Goal: Transaction & Acquisition: Purchase product/service

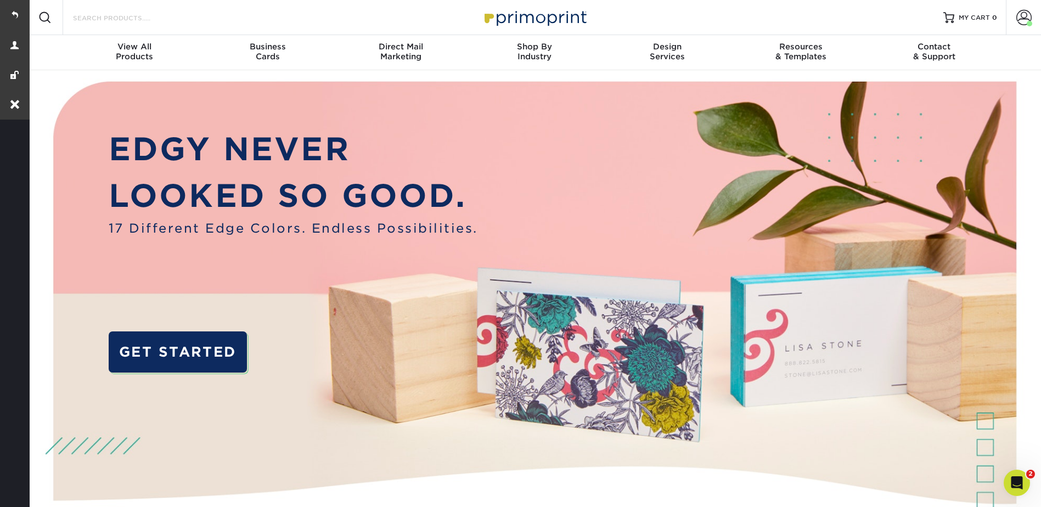
click at [148, 19] on input "Search Products" at bounding box center [125, 17] width 107 height 13
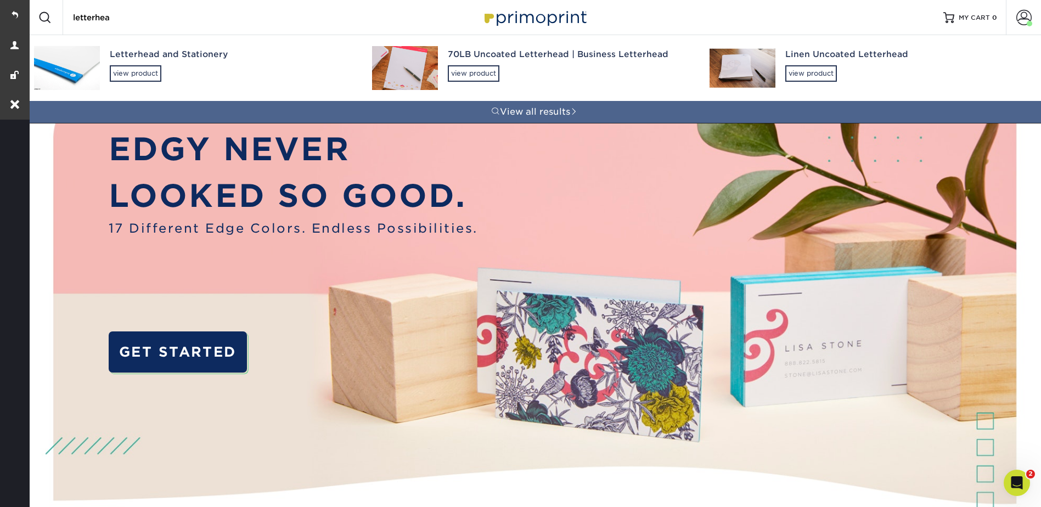
type input "letterhea"
click at [143, 61] on div "Letterhead and Stationery view product" at bounding box center [231, 65] width 243 height 60
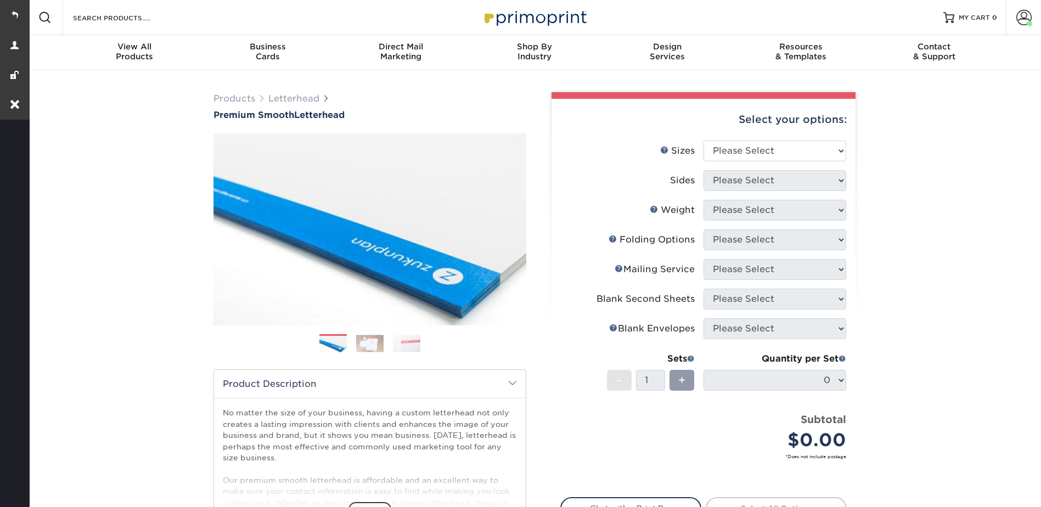
click at [744, 137] on div "Select your options:" at bounding box center [703, 120] width 286 height 42
drag, startPoint x: 743, startPoint y: 146, endPoint x: 742, endPoint y: 162, distance: 15.9
click at [743, 146] on select "Please Select 5.5" x 8.5" 8.5" x 11" 8.5" x 14" 11" x 17"" at bounding box center [775, 150] width 143 height 21
select select "8.50x11.00"
click at [704, 140] on select "Please Select 5.5" x 8.5" 8.5" x 11" 8.5" x 14" 11" x 17"" at bounding box center [775, 150] width 143 height 21
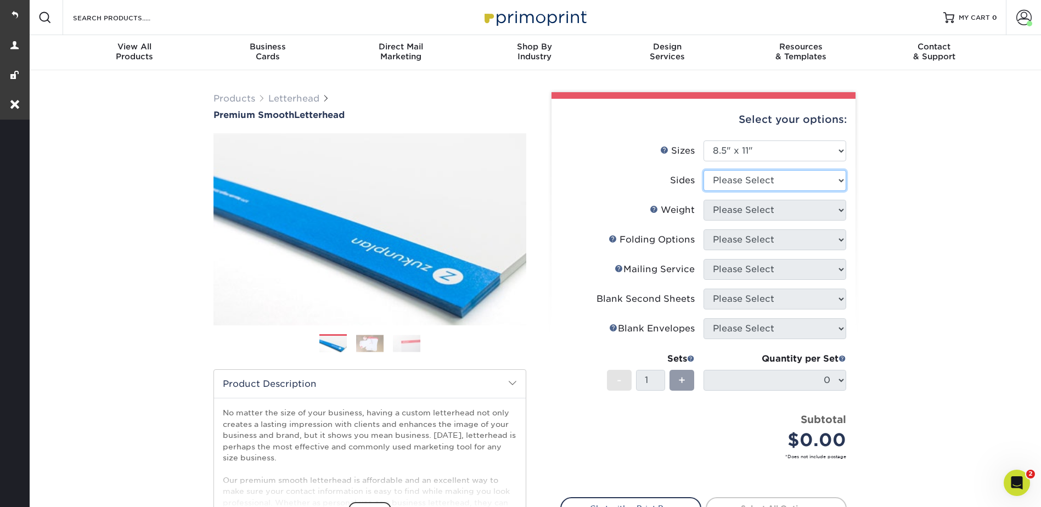
click at [734, 180] on select "Please Select Print Both Sides Print Front Only" at bounding box center [775, 180] width 143 height 21
select select "32d3c223-f82c-492b-b915-ba065a00862f"
click at [704, 170] on select "Please Select Print Both Sides Print Front Only" at bounding box center [775, 180] width 143 height 21
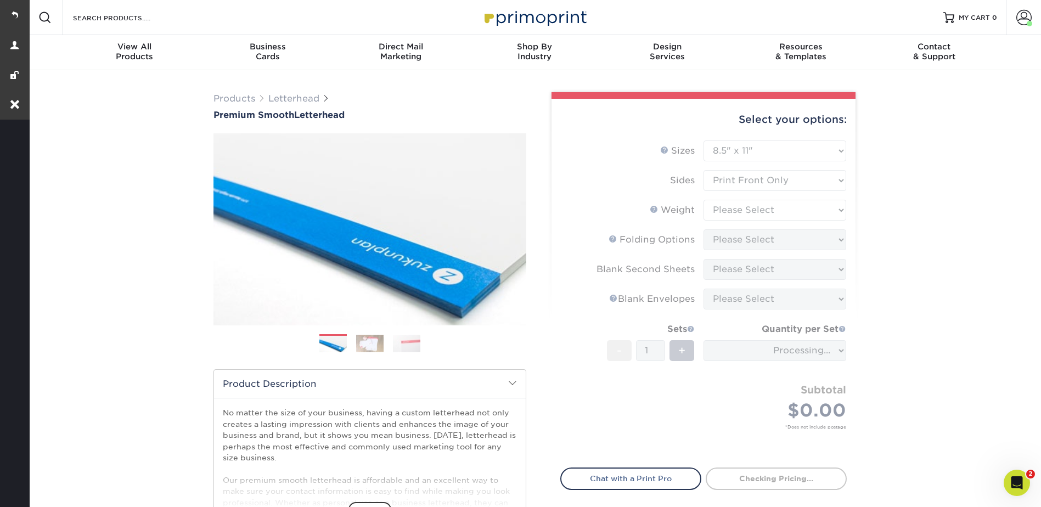
click at [729, 210] on form "Sizes Help Sizes Please Select 5.5" x 8.5" 8.5" x 11" 8.5" x 14" 11" x 17" Side…" at bounding box center [703, 297] width 286 height 314
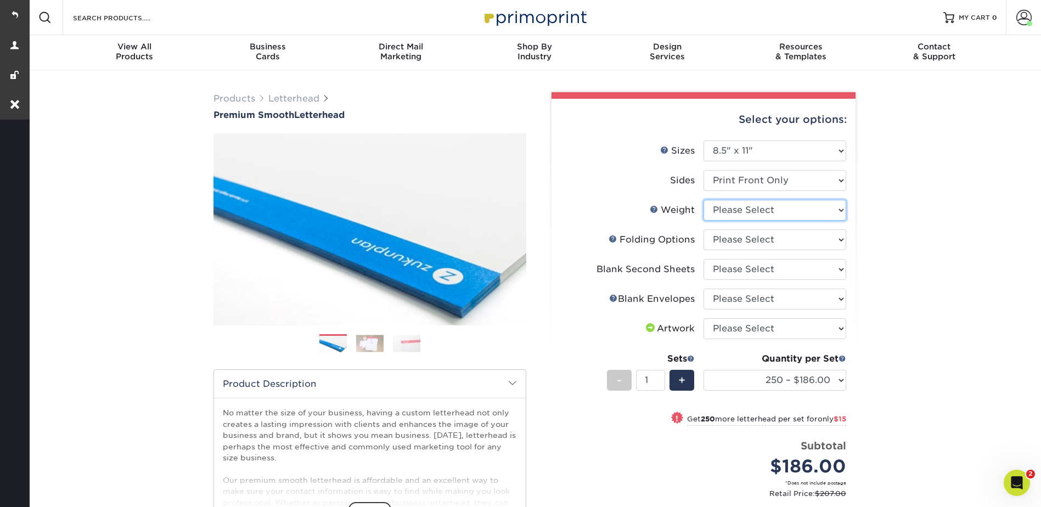
click at [729, 209] on select "Please Select 70LB" at bounding box center [775, 210] width 143 height 21
select select "70LB"
click at [704, 200] on select "Please Select 70LB" at bounding box center [775, 210] width 143 height 21
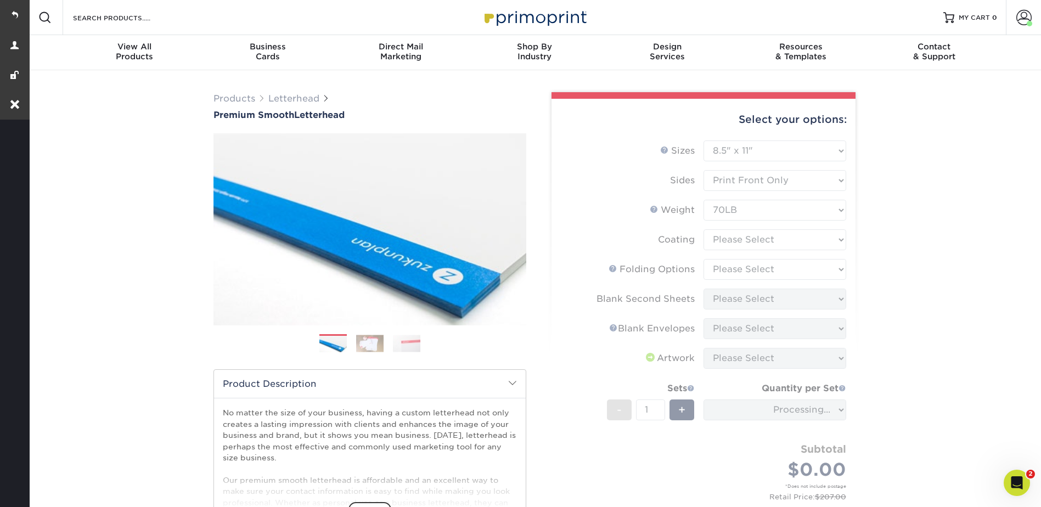
click at [722, 243] on form "Sizes Help Sizes Please Select 5.5" x 8.5" 8.5" x 11" 8.5" x 14" 11" x 17" Side…" at bounding box center [703, 332] width 286 height 384
click at [725, 238] on form "Sizes Help Sizes Please Select 5.5" x 8.5" 8.5" x 11" 8.5" x 14" 11" x 17" Side…" at bounding box center [703, 332] width 286 height 384
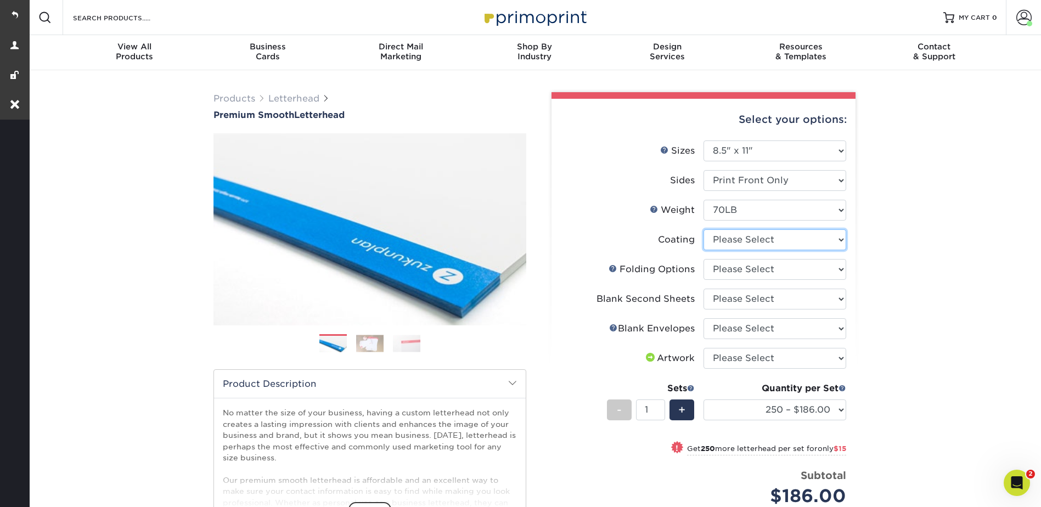
click at [725, 237] on select at bounding box center [775, 239] width 143 height 21
select select "3e7618de-abca-4bda-9f97-8b9129e913d8"
click at [704, 229] on select at bounding box center [775, 239] width 143 height 21
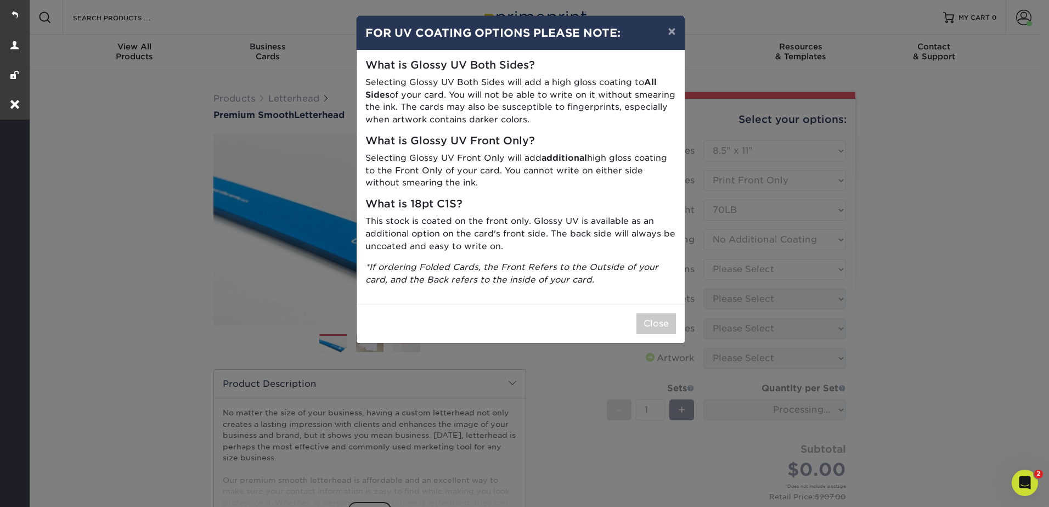
click at [727, 262] on div "× FOR UV COATING OPTIONS PLEASE NOTE: What is Glossy UV Both Sides? Selecting G…" at bounding box center [524, 253] width 1049 height 507
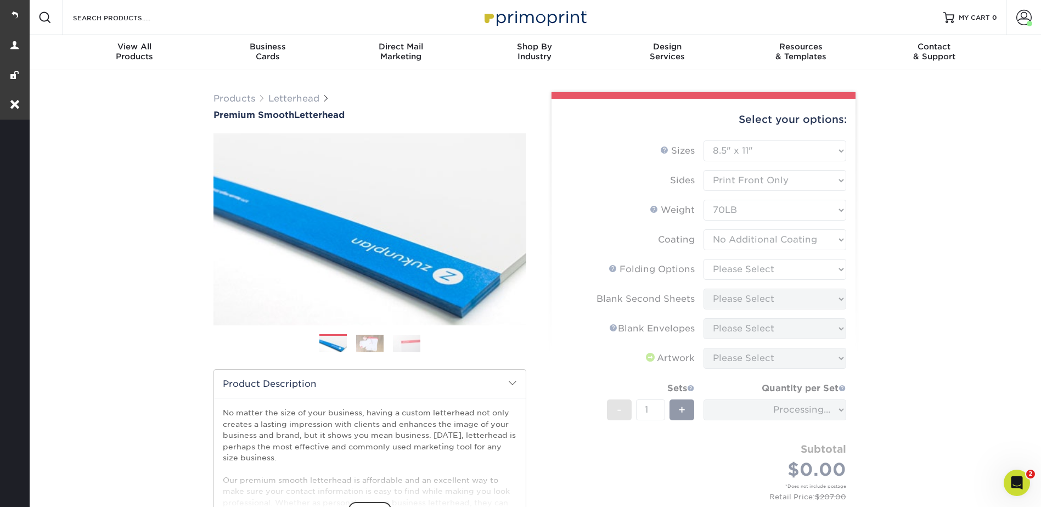
click at [733, 267] on form "Sizes Help Sizes Please Select 5.5" x 8.5" 8.5" x 11" 8.5" x 14" 11" x 17" Side…" at bounding box center [703, 332] width 286 height 384
click at [737, 268] on form "Sizes Help Sizes Please Select 5.5" x 8.5" 8.5" x 11" 8.5" x 14" 11" x 17" Side…" at bounding box center [703, 332] width 286 height 384
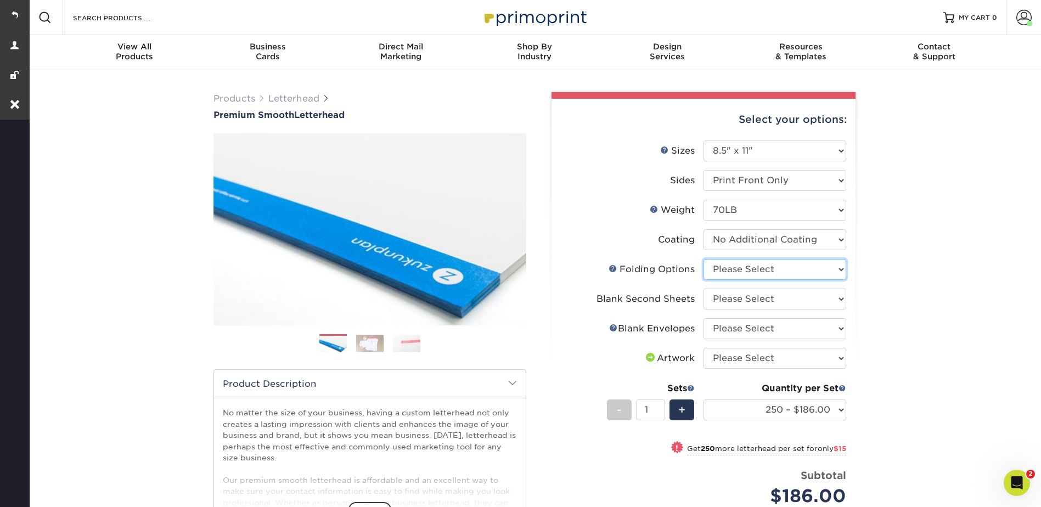
drag, startPoint x: 739, startPoint y: 269, endPoint x: 738, endPoint y: 275, distance: 5.5
click at [739, 269] on select "Please Select FLAT - No Folding Accordion Fold Half-Fold (Vertical) Half-Fold (…" at bounding box center [775, 269] width 143 height 21
select select "9b1d5825-34d1-4721-9874-ed79abb003d7"
click at [704, 259] on select "Please Select FLAT - No Folding Accordion Fold Half-Fold (Vertical) Half-Fold (…" at bounding box center [775, 269] width 143 height 21
click at [721, 300] on select "Please Select No second blank sheets Yes 250 blank sheets Yes 500 blank sheets …" at bounding box center [775, 299] width 143 height 21
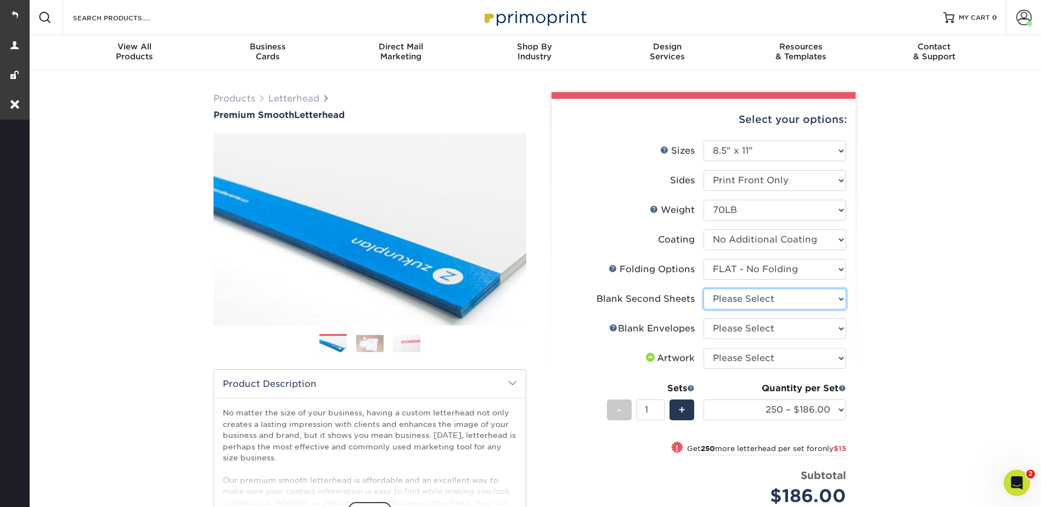
select select "80c01c16-d127-4b18-b8f3-2c0f873fa65b"
click at [704, 289] on select "Please Select No second blank sheets Yes 250 blank sheets Yes 500 blank sheets …" at bounding box center [775, 299] width 143 height 21
click at [723, 326] on select "Please Select No Blank Envelopes Yes 250 Envelopes NO 10 Yes 500 Envelopes NO 1…" at bounding box center [775, 328] width 143 height 21
select select "9f137334-7cf0-4a73-8a74-a4df662606ea"
click at [704, 318] on select "Please Select No Blank Envelopes Yes 250 Envelopes NO 10 Yes 500 Envelopes NO 1…" at bounding box center [775, 328] width 143 height 21
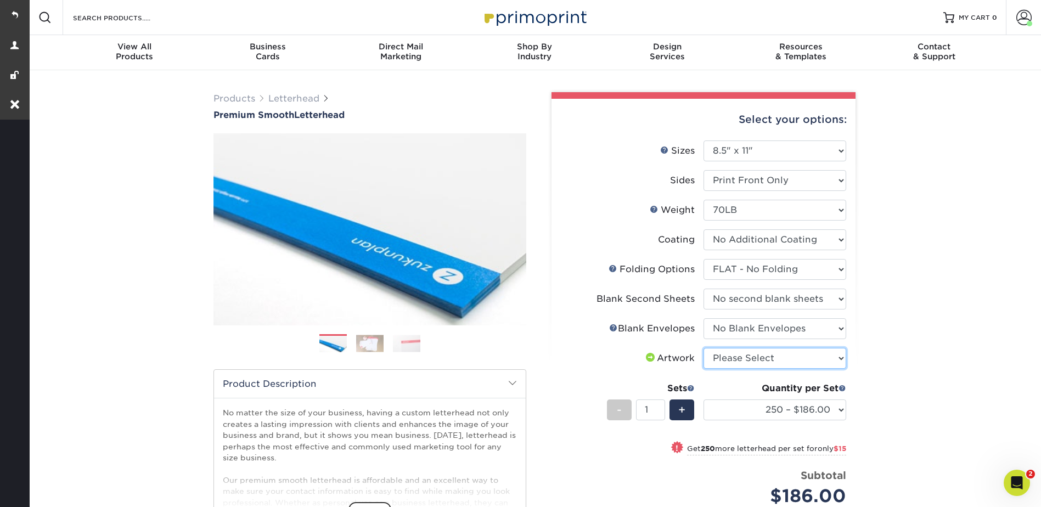
click at [728, 359] on select "Please Select I will upload files I need a design - $75" at bounding box center [775, 358] width 143 height 21
select select "upload"
click at [704, 348] on select "Please Select I will upload files I need a design - $75" at bounding box center [775, 358] width 143 height 21
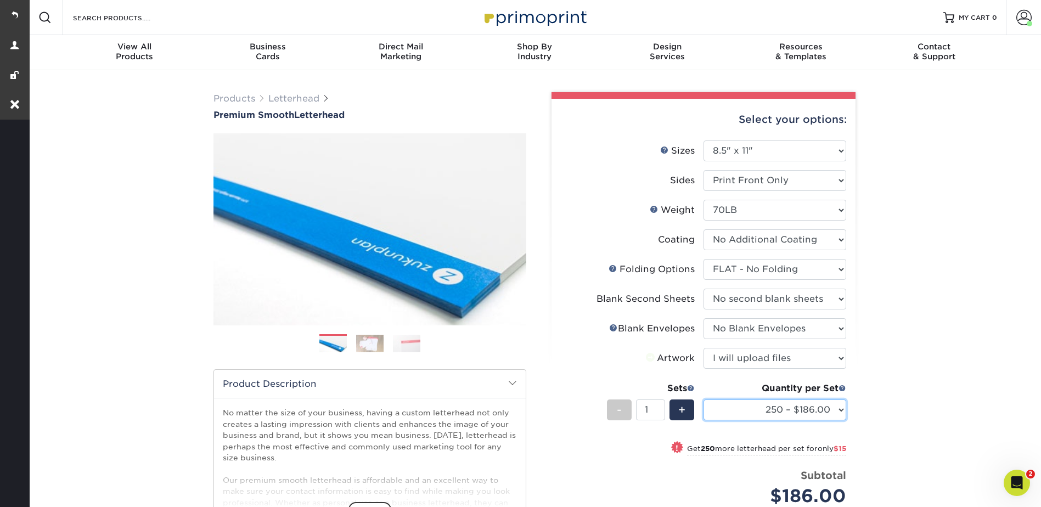
click at [752, 411] on select "250 – $186.00 500 – $201.00 1000 – $229.00 2500 – $346.00 5000 – $463.00 10000 …" at bounding box center [775, 410] width 143 height 21
select select "1000 – $229.00"
click at [704, 400] on select "250 – $186.00 500 – $201.00 1000 – $229.00 2500 – $346.00 5000 – $463.00 10000 …" at bounding box center [775, 410] width 143 height 21
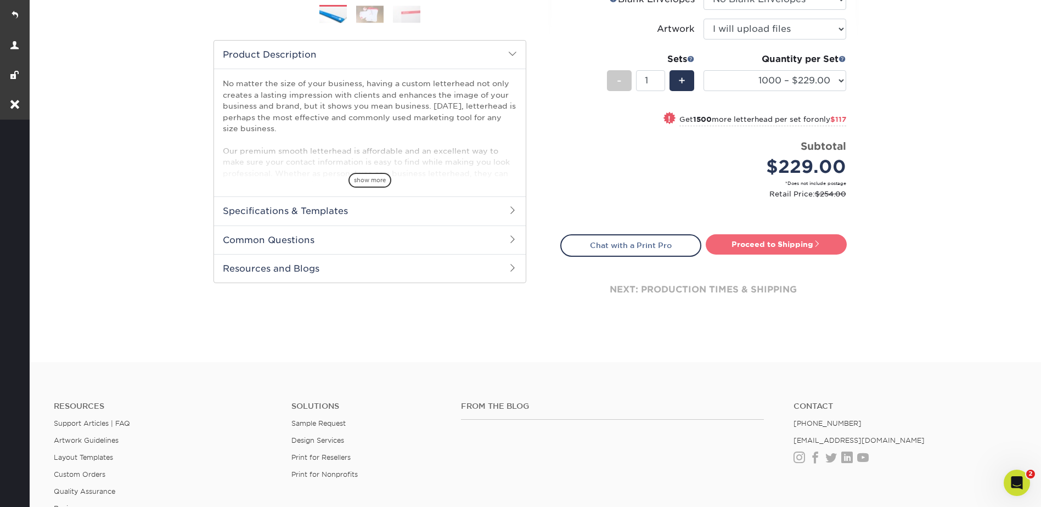
click at [789, 250] on link "Proceed to Shipping" at bounding box center [776, 244] width 141 height 20
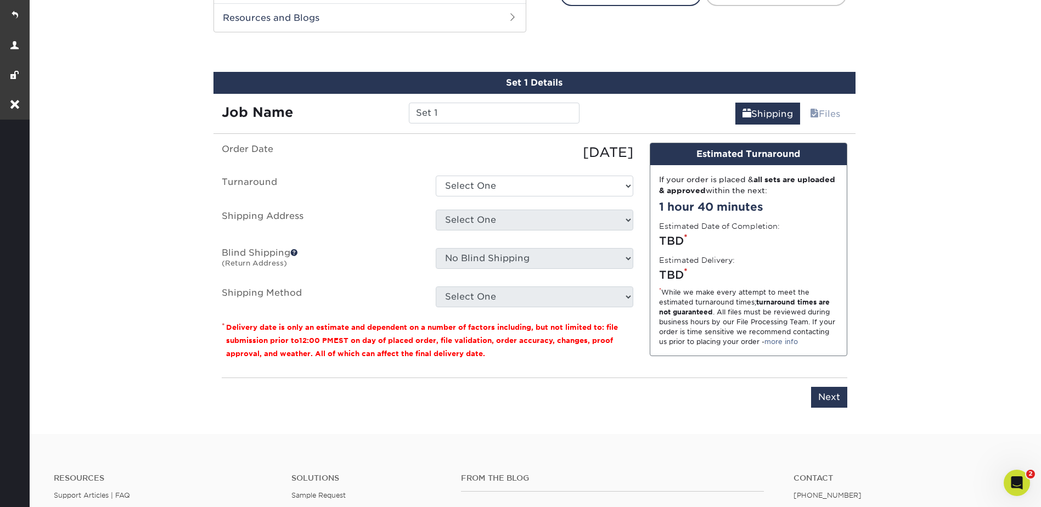
scroll to position [594, 0]
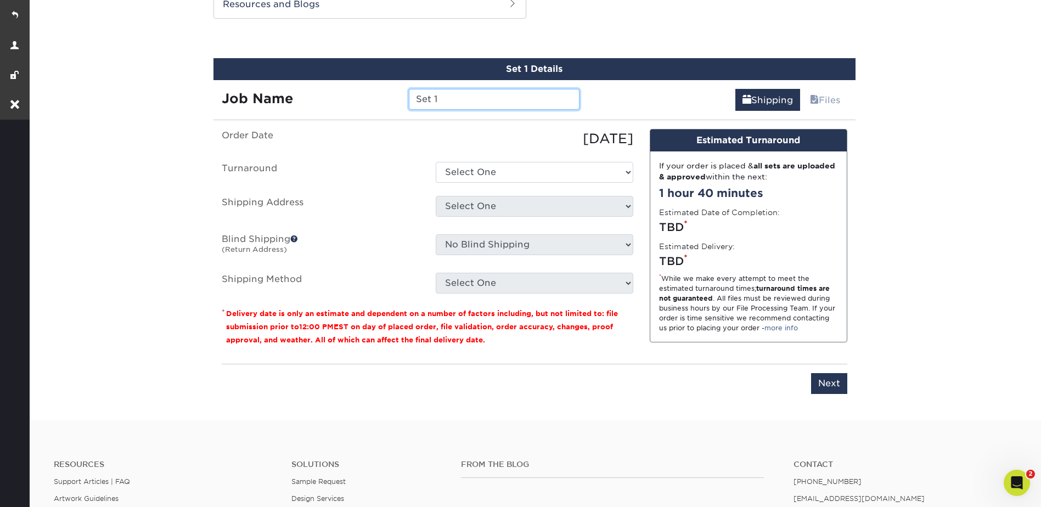
drag, startPoint x: 424, startPoint y: 96, endPoint x: 410, endPoint y: 95, distance: 13.2
click at [410, 95] on input "Set 1" at bounding box center [494, 99] width 171 height 21
type input "49 Point Checklist"
click at [464, 176] on select "Select One 2-4 Business Days 2 Day Next Business Day" at bounding box center [535, 172] width 198 height 21
select select "44c360d1-14ac-4f33-b441-d866c2e007cd"
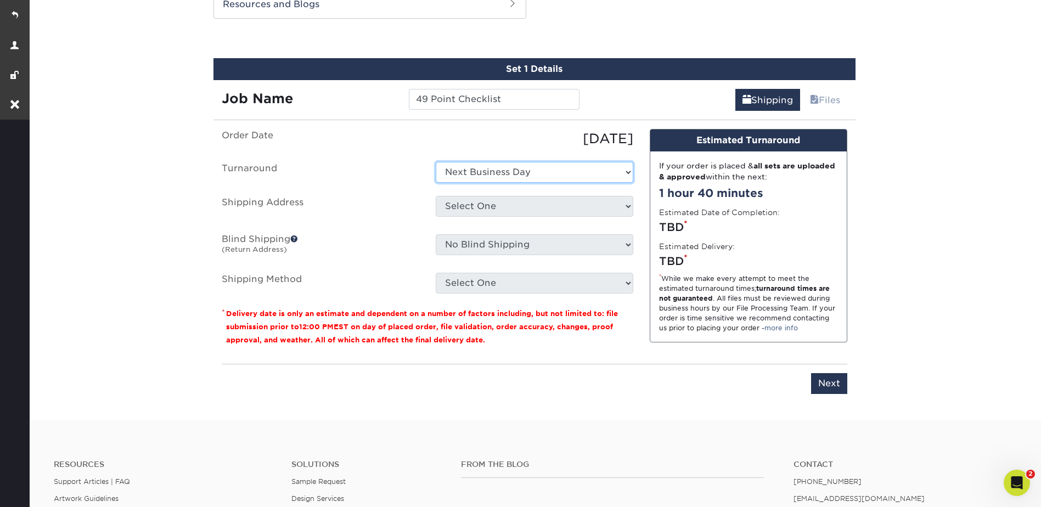
click at [436, 162] on select "Select One 2-4 Business Days 2 Day Next Business Day" at bounding box center [535, 172] width 198 height 21
click at [461, 201] on select "Select One Central CT Checklist Checklist CT East Valley Maidpro Maidpro Maidpro" at bounding box center [535, 206] width 198 height 21
click at [470, 206] on select "Select One Central CT Checklist Checklist CT East Valley Maidpro Maidpro Maidpro" at bounding box center [535, 206] width 198 height 21
click at [468, 203] on select "Select One Central CT Checklist Checklist CT East Valley Maidpro Maidpro Maidpro" at bounding box center [535, 206] width 198 height 21
click at [485, 172] on select "Select One 2-4 Business Days 2 Day Next Business Day" at bounding box center [535, 172] width 198 height 21
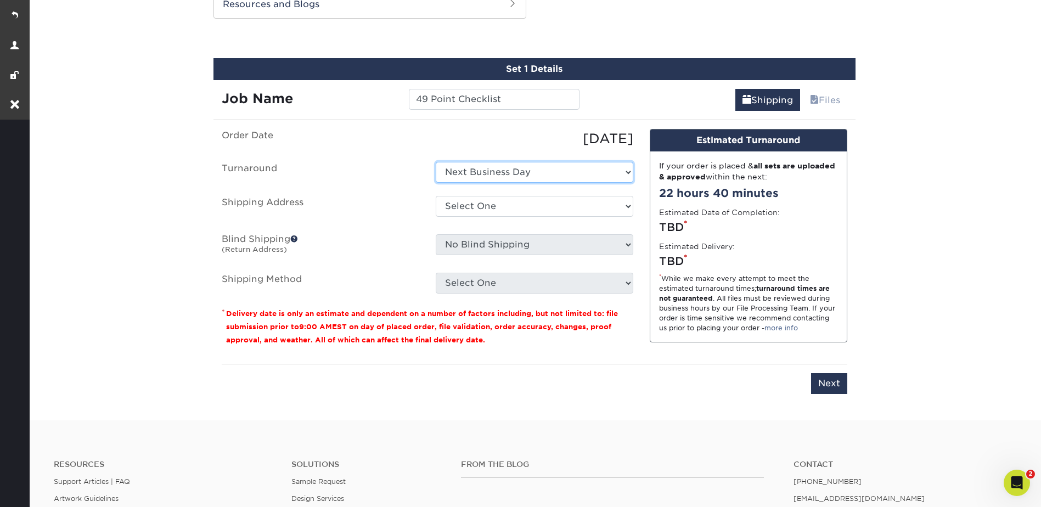
click at [483, 170] on select "Select One 2-4 Business Days 2 Day Next Business Day" at bounding box center [535, 172] width 198 height 21
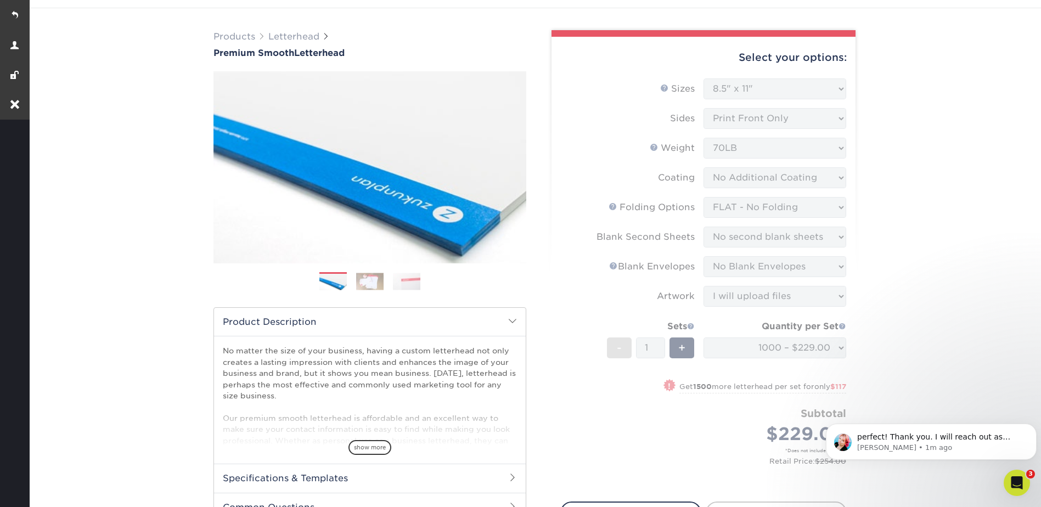
scroll to position [55, 0]
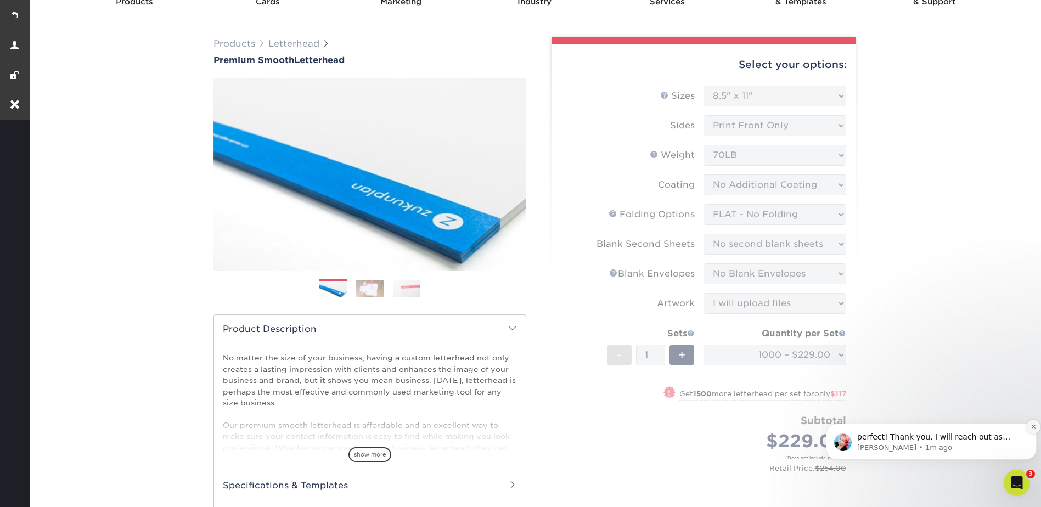
click at [1031, 427] on icon "Dismiss notification" at bounding box center [1034, 427] width 6 height 6
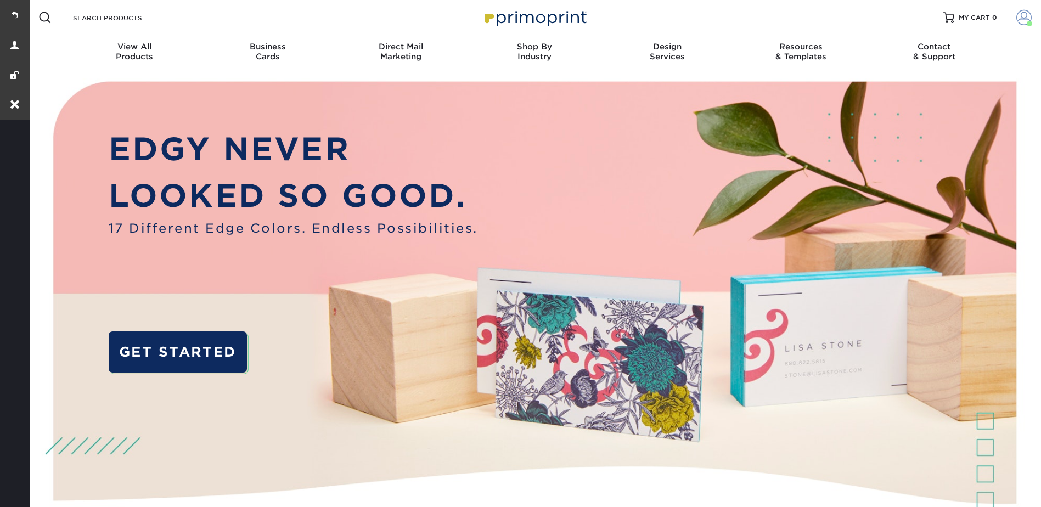
click at [1027, 15] on span at bounding box center [1023, 17] width 15 height 15
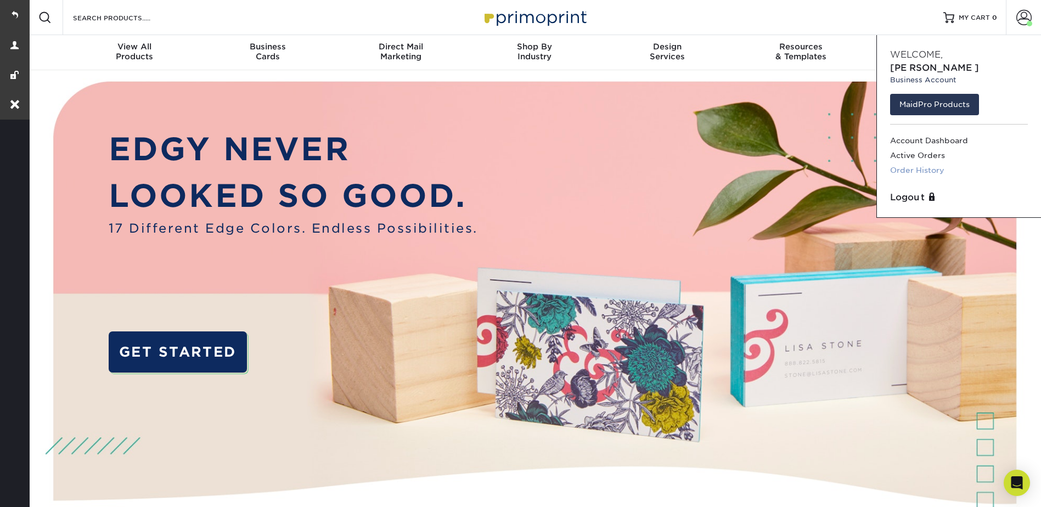
click at [919, 163] on link "Order History" at bounding box center [959, 170] width 138 height 15
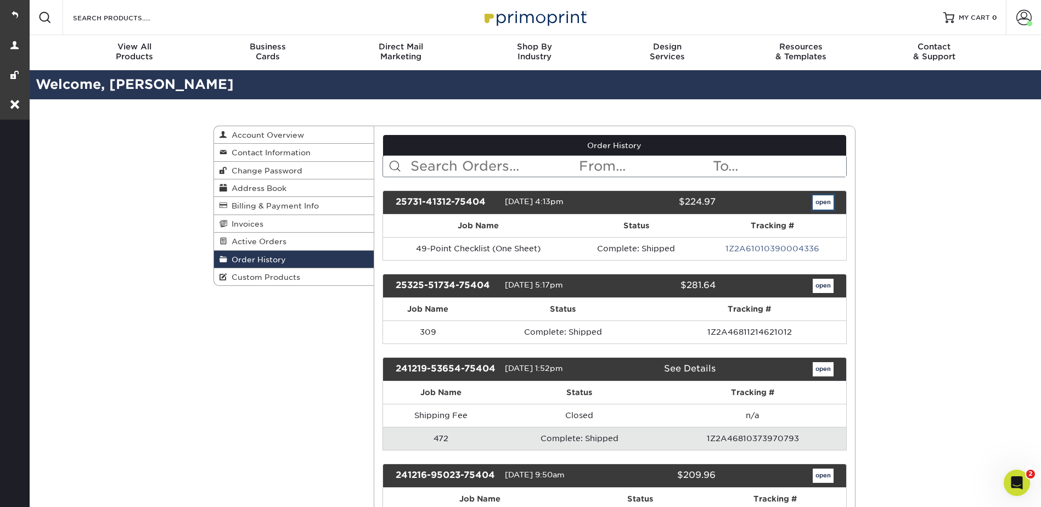
click at [822, 205] on link "open" at bounding box center [823, 202] width 21 height 14
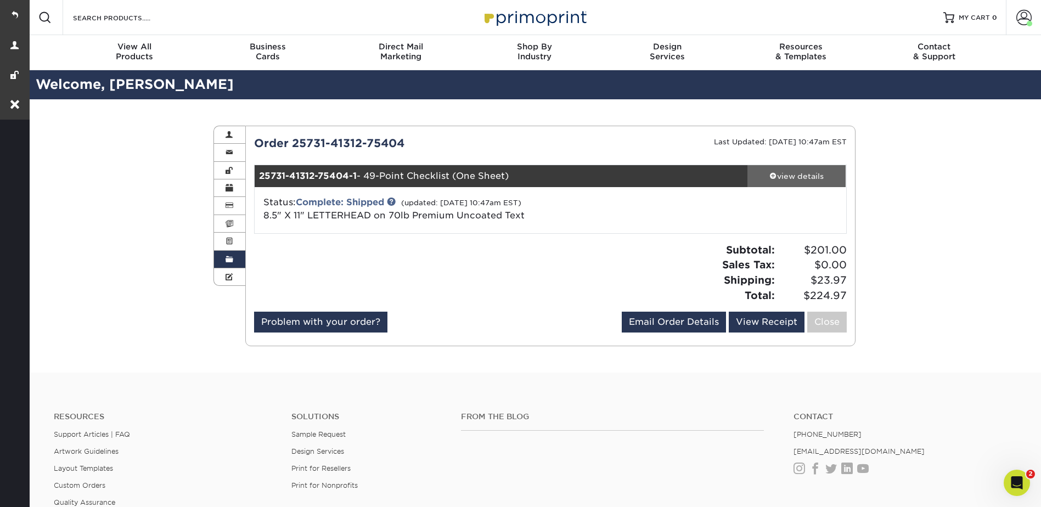
click at [791, 177] on div "view details" at bounding box center [796, 176] width 99 height 11
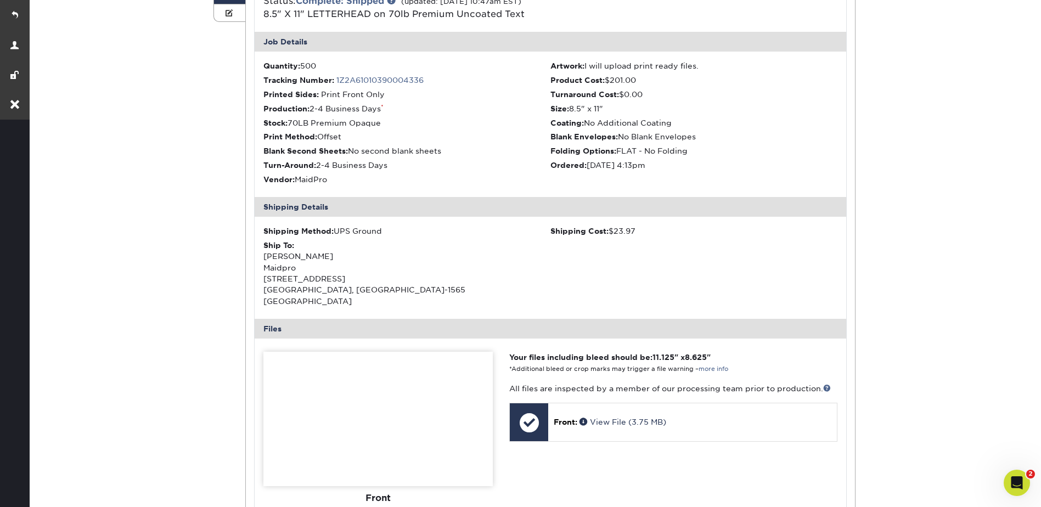
scroll to position [329, 0]
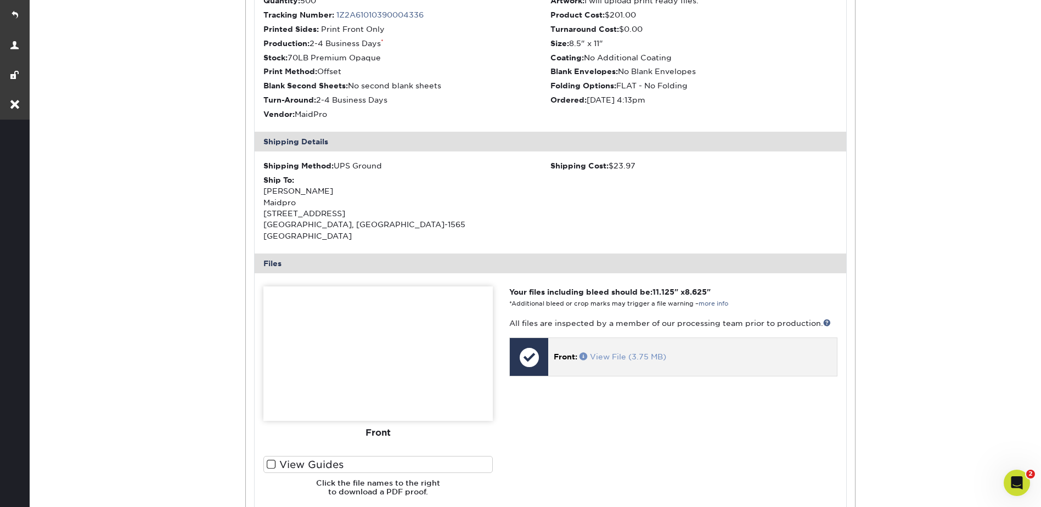
click at [584, 352] on span at bounding box center [585, 356] width 10 height 8
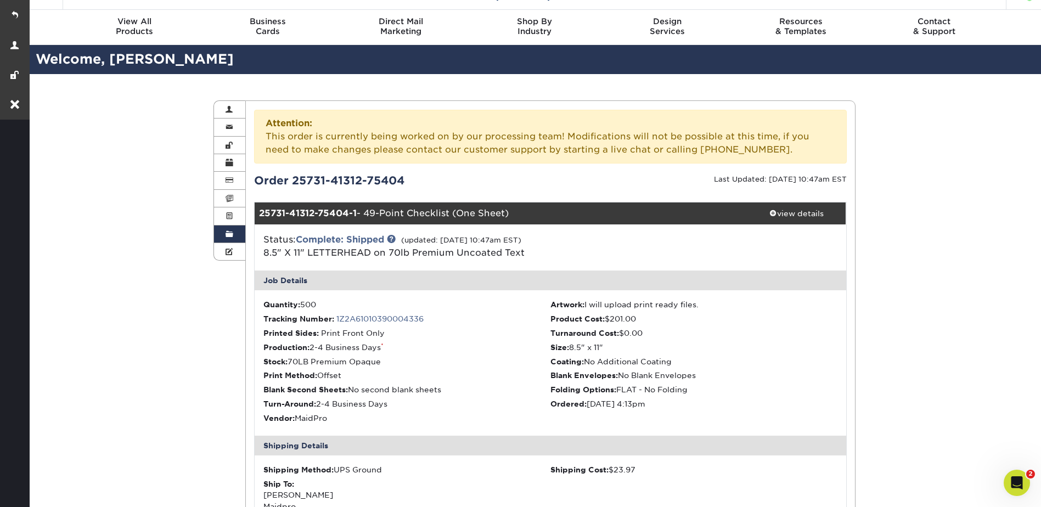
scroll to position [0, 0]
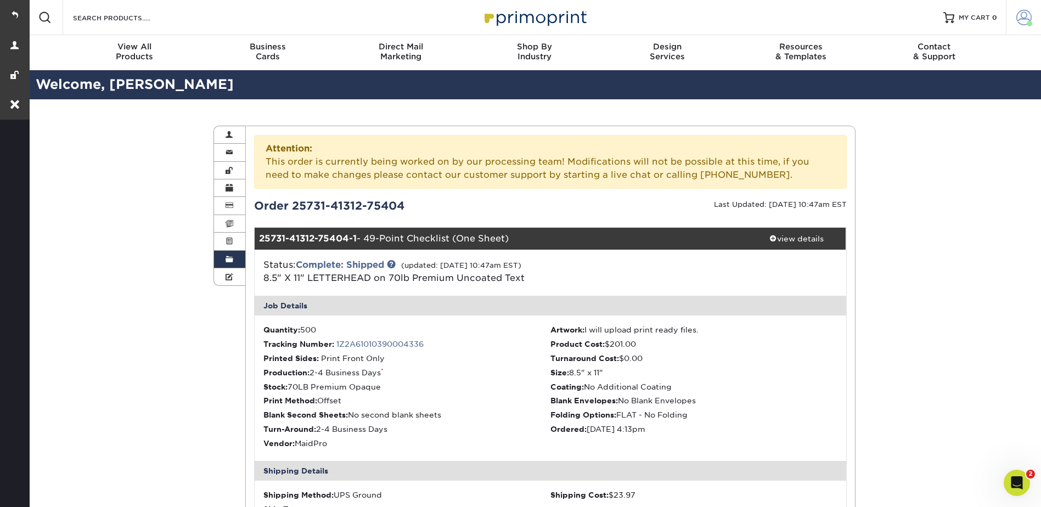
click at [1030, 15] on span at bounding box center [1023, 17] width 15 height 15
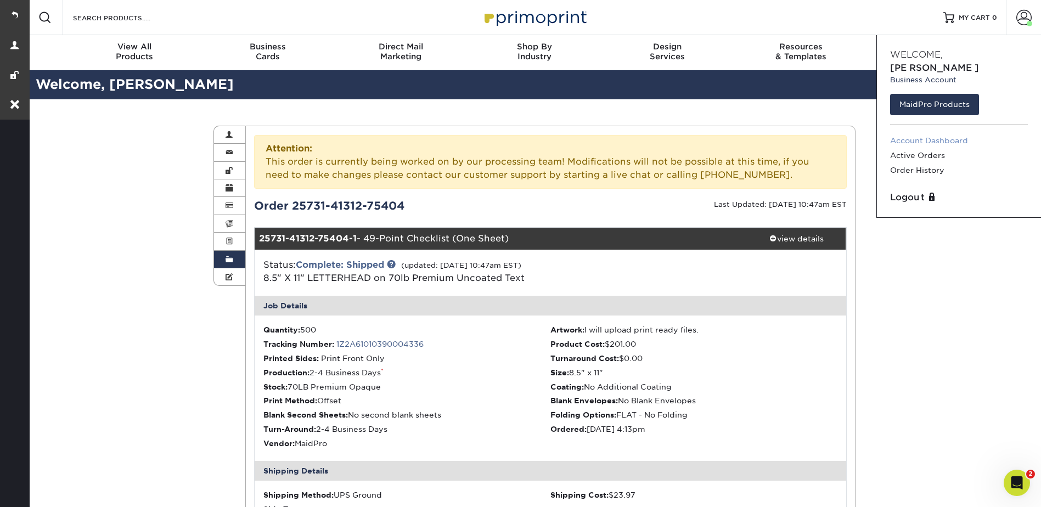
click at [910, 133] on link "Account Dashboard" at bounding box center [959, 140] width 138 height 15
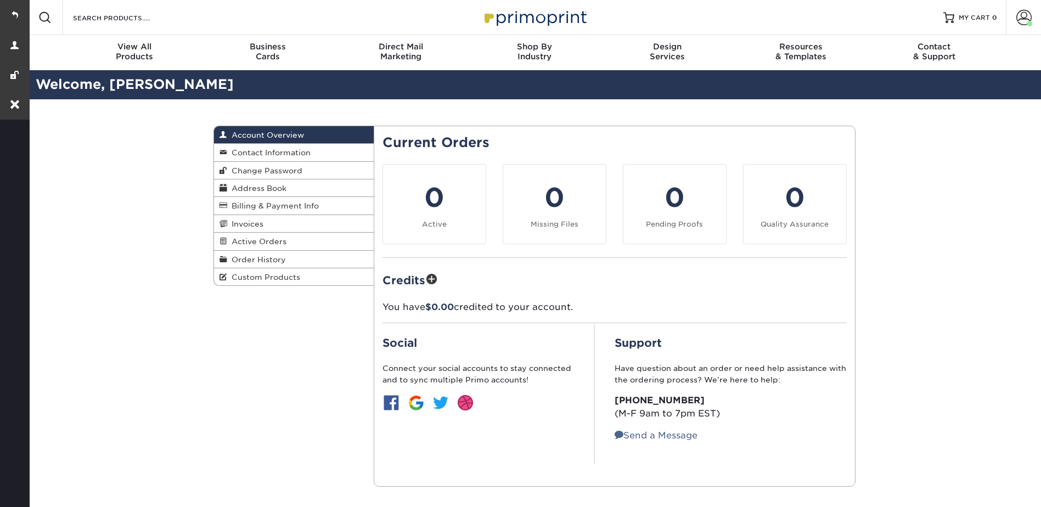
drag, startPoint x: 253, startPoint y: 275, endPoint x: 531, endPoint y: 261, distance: 278.0
click at [252, 275] on span "Custom Products" at bounding box center [263, 277] width 73 height 9
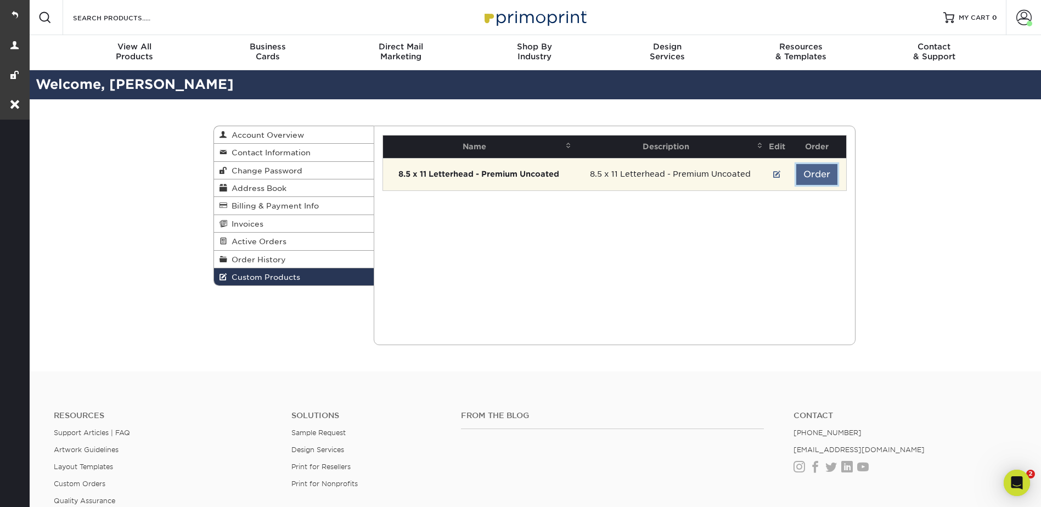
click at [818, 170] on button "Order" at bounding box center [816, 174] width 41 height 21
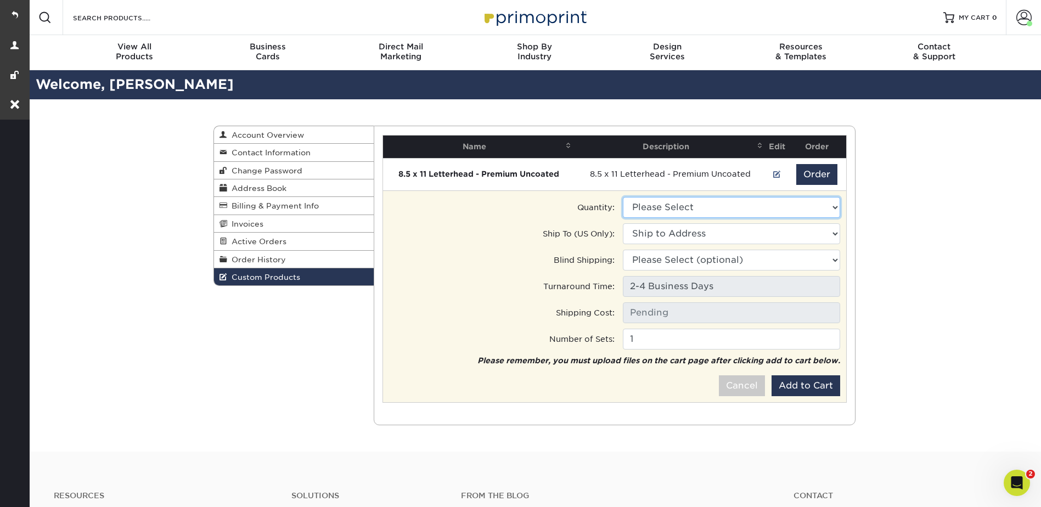
click at [652, 202] on select "Please Select 1000 - $229" at bounding box center [731, 207] width 217 height 21
select select "0"
click at [623, 197] on select "Please Select 1000 - $229" at bounding box center [731, 207] width 217 height 21
type input "UPS Ground: $15.09"
click at [649, 226] on select "Ship to Address 1835 E Elliot Rd #105, Tmpe, AZ 1664 South Dixie Drive, St. Geo…" at bounding box center [731, 233] width 217 height 21
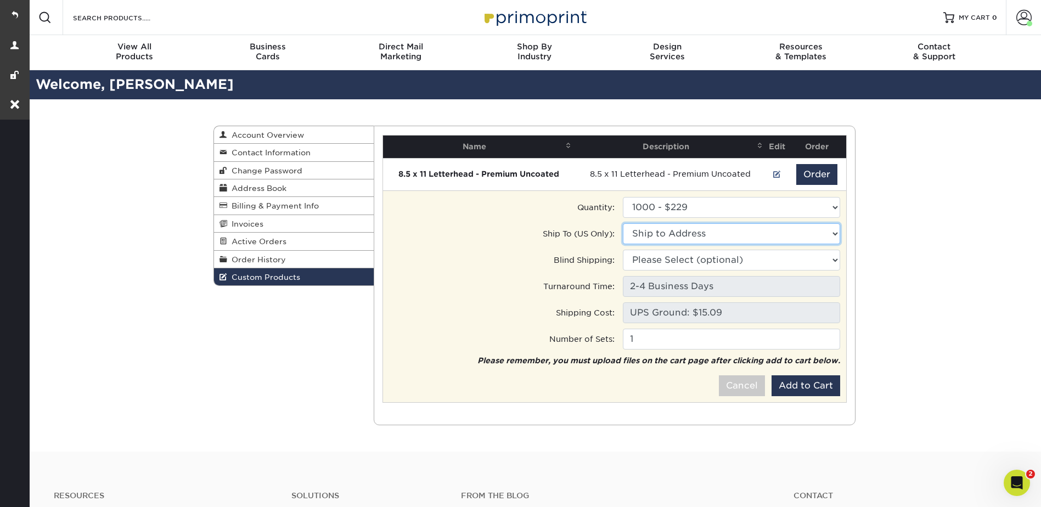
click at [646, 229] on select "Ship to Address • 1835 E Elliot Rd #105, Tmpe, AZ • 1664 South Dixie Drive, St.…" at bounding box center [731, 233] width 217 height 21
select select "208620"
click at [623, 223] on select "Ship to Address • 1835 E Elliot Rd #105, Tmpe, AZ • 1664 South Dixie Drive, St.…" at bounding box center [731, 233] width 217 height 21
click at [803, 383] on button "Add to Cart" at bounding box center [806, 385] width 69 height 21
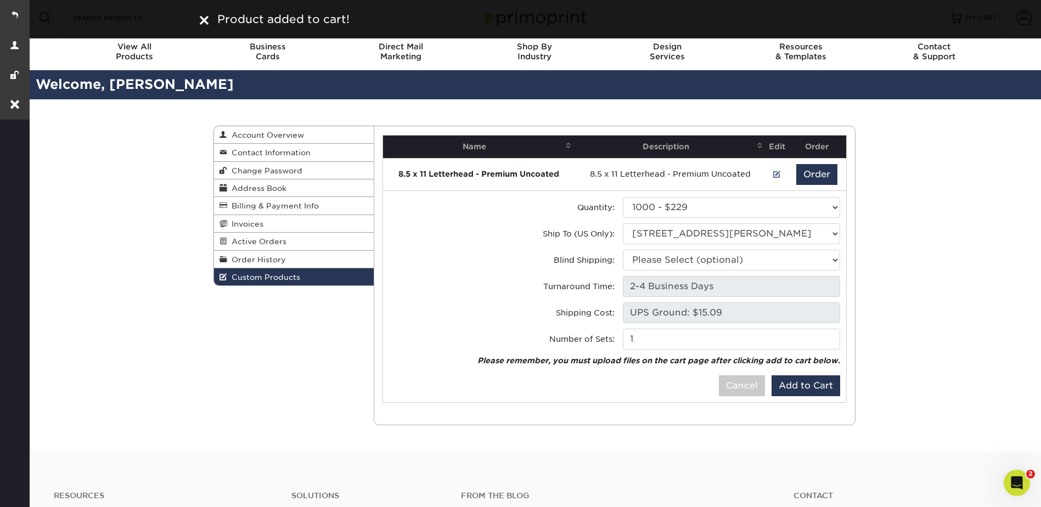
click at [906, 162] on div "Custom Products Account Overview Contact Information Change Password Address Bo…" at bounding box center [534, 275] width 1014 height 352
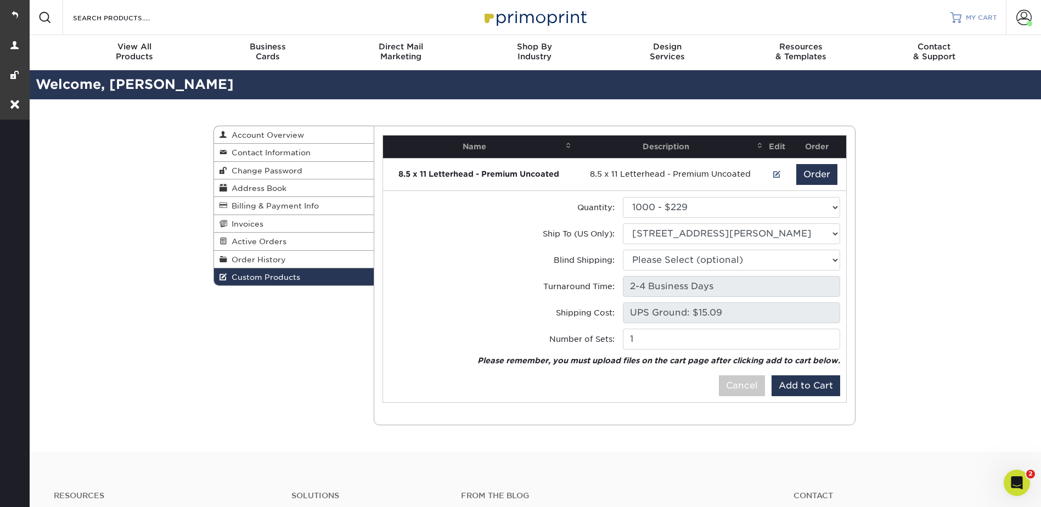
click at [955, 17] on div at bounding box center [955, 17] width 11 height 11
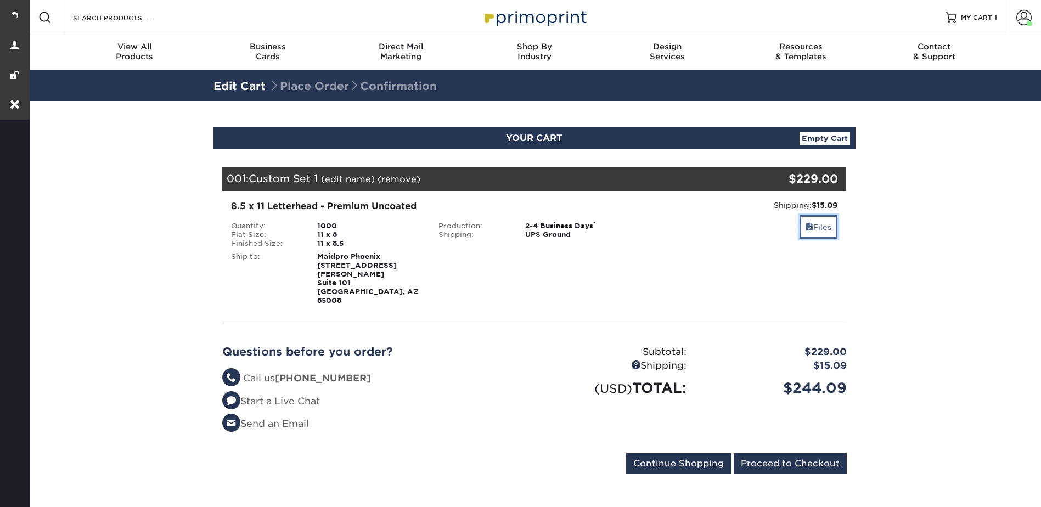
click at [809, 224] on span at bounding box center [810, 227] width 8 height 9
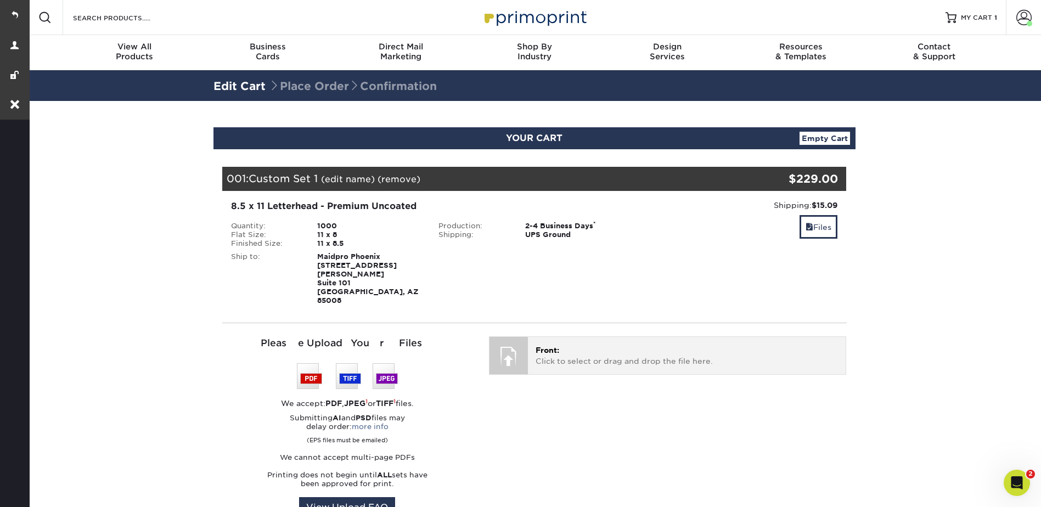
click at [599, 345] on p "Front: Click to select or drag and drop the file here." at bounding box center [687, 356] width 302 height 22
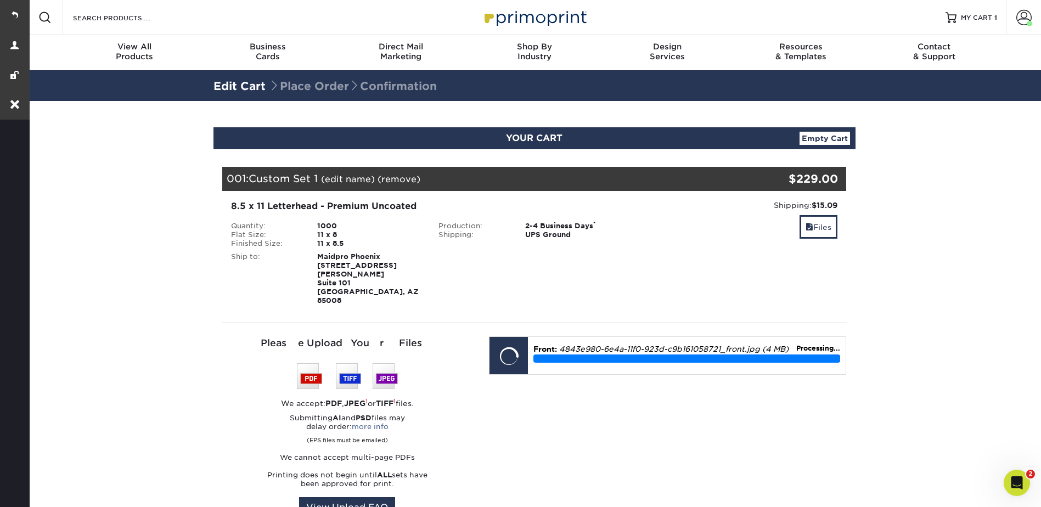
click at [881, 235] on section "YOUR CART Empty Cart Your Cart is Empty MaidPro Products View Account Active Or…" at bounding box center [534, 431] width 1014 height 660
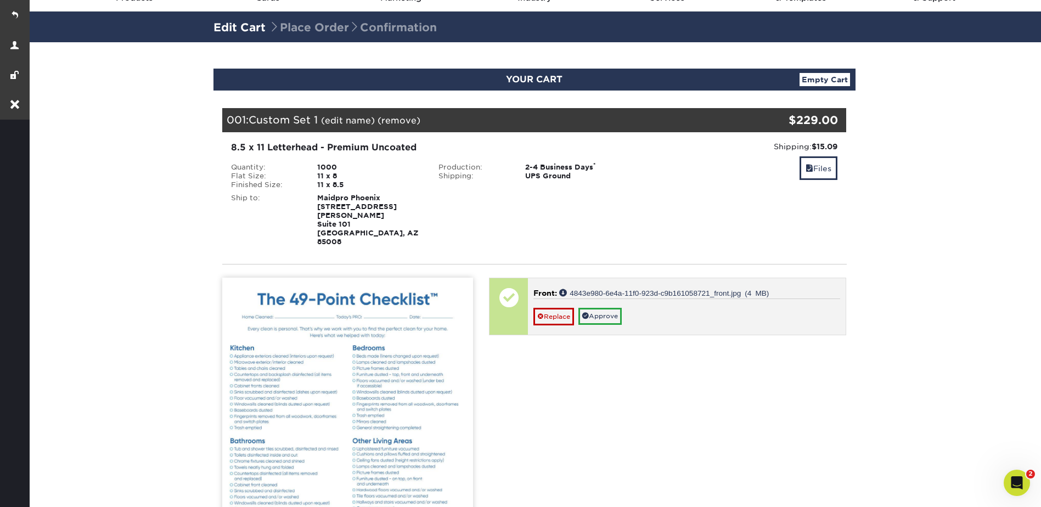
scroll to position [110, 0]
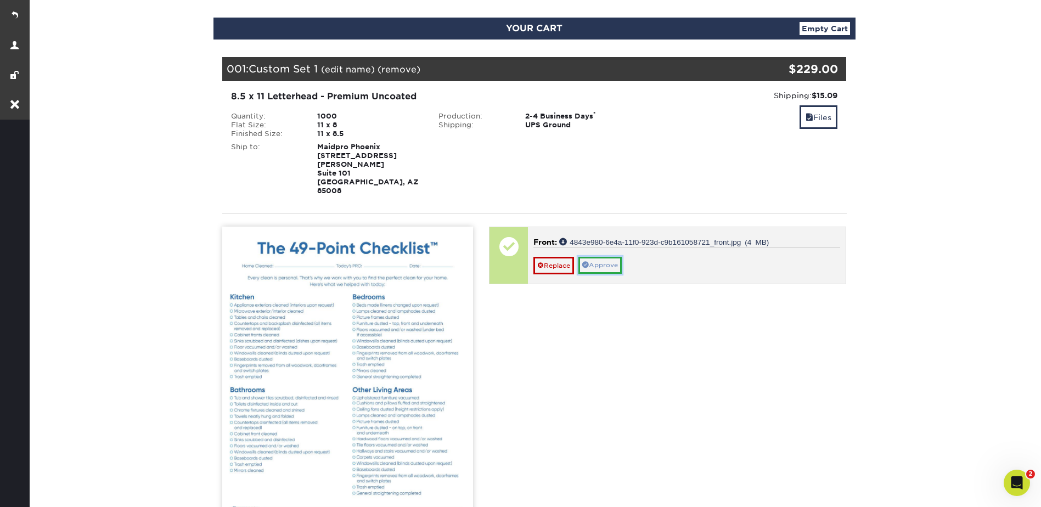
click at [603, 257] on link "Approve" at bounding box center [599, 265] width 43 height 17
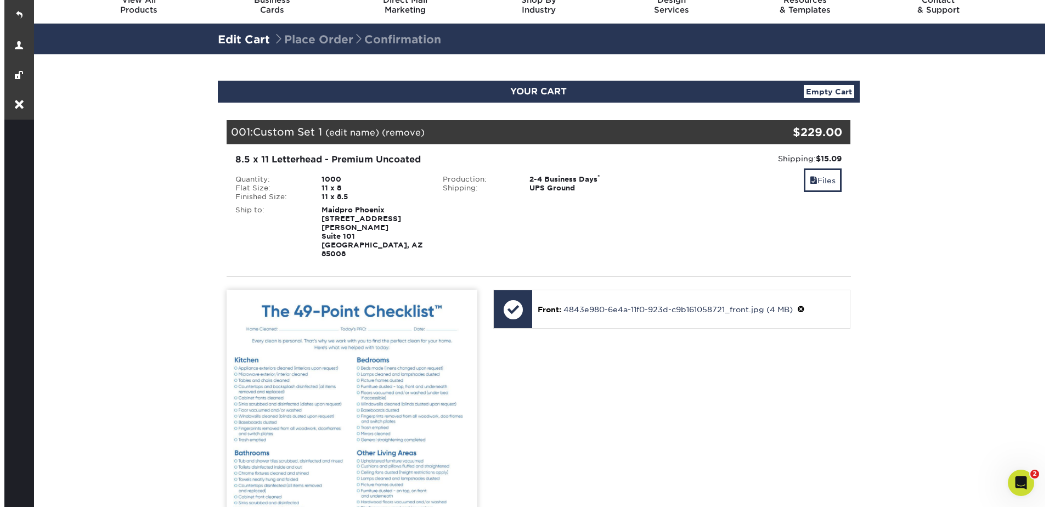
scroll to position [0, 0]
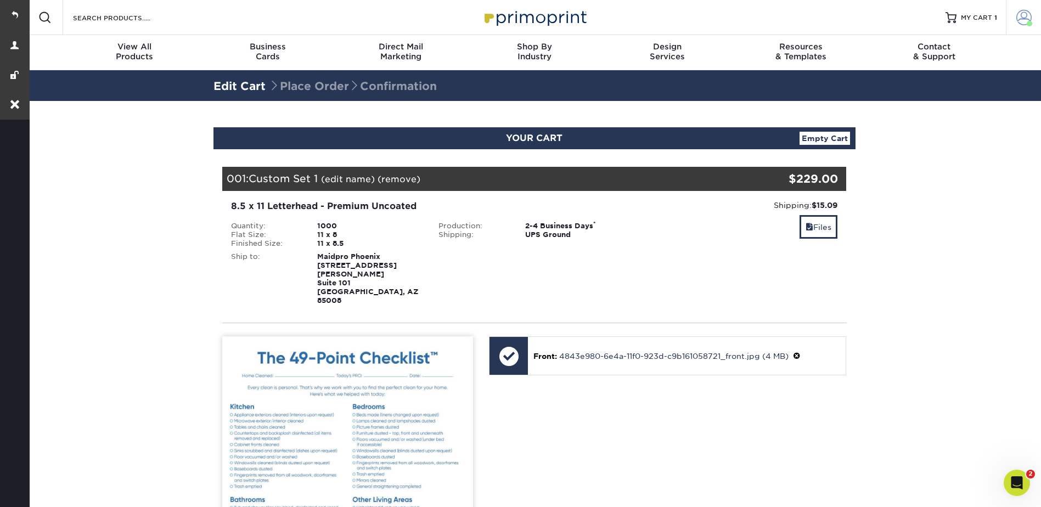
click at [1018, 14] on span at bounding box center [1023, 17] width 15 height 15
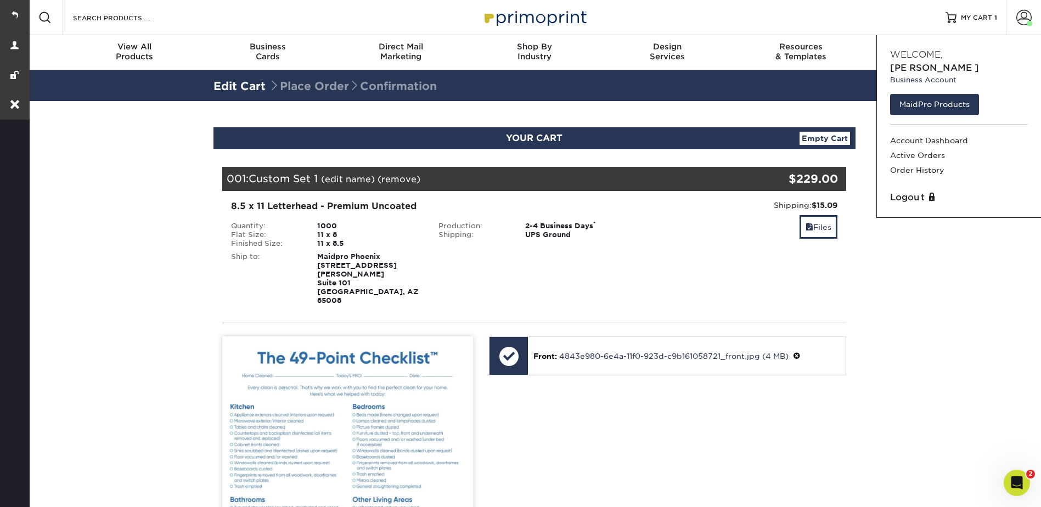
click at [381, 224] on div "1000" at bounding box center [369, 226] width 121 height 9
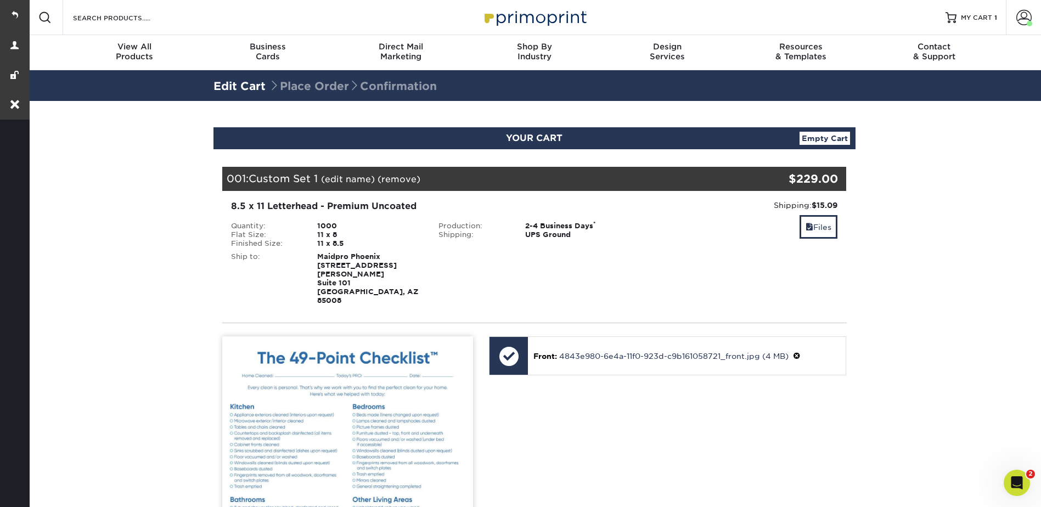
click at [361, 176] on link "(edit name)" at bounding box center [348, 179] width 54 height 10
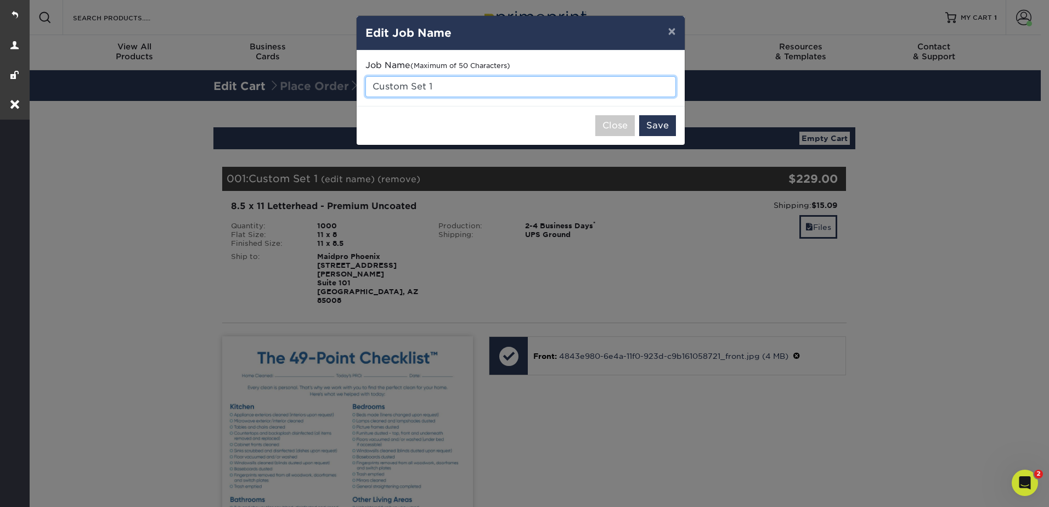
drag, startPoint x: 363, startPoint y: 86, endPoint x: 350, endPoint y: 85, distance: 13.2
click at [349, 86] on div "× Edit Job Name Job Name (Maximum of 50 Characters) Custom Set 1 Close Save" at bounding box center [524, 253] width 1049 height 507
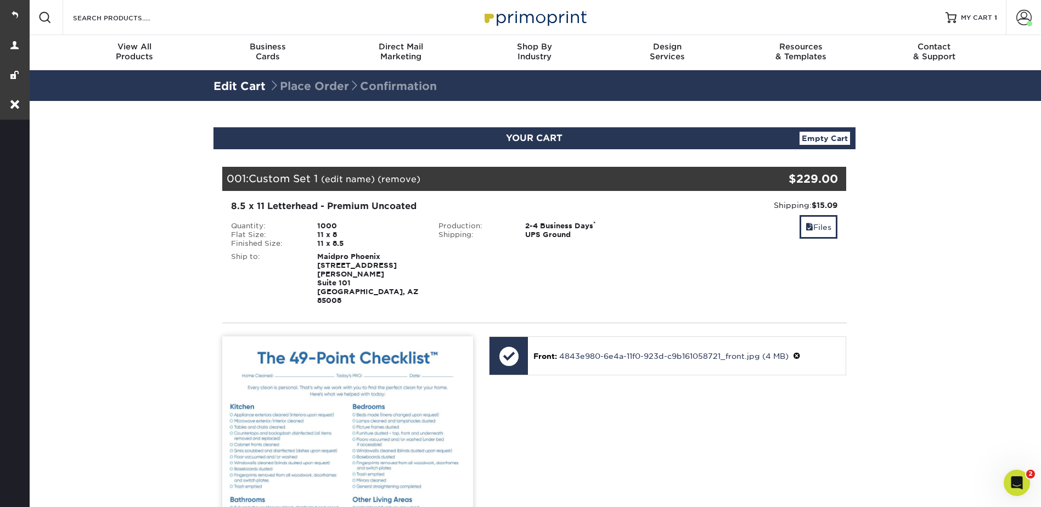
click at [357, 171] on div "001: Custom Set 1 (edit name) (remove) Are you sure you want to remove this pro…" at bounding box center [482, 179] width 520 height 24
click at [357, 173] on div "001: Custom Set 1 (edit name) (remove) Are you sure you want to remove this pro…" at bounding box center [482, 179] width 520 height 24
click at [367, 178] on link "(edit name)" at bounding box center [348, 179] width 54 height 10
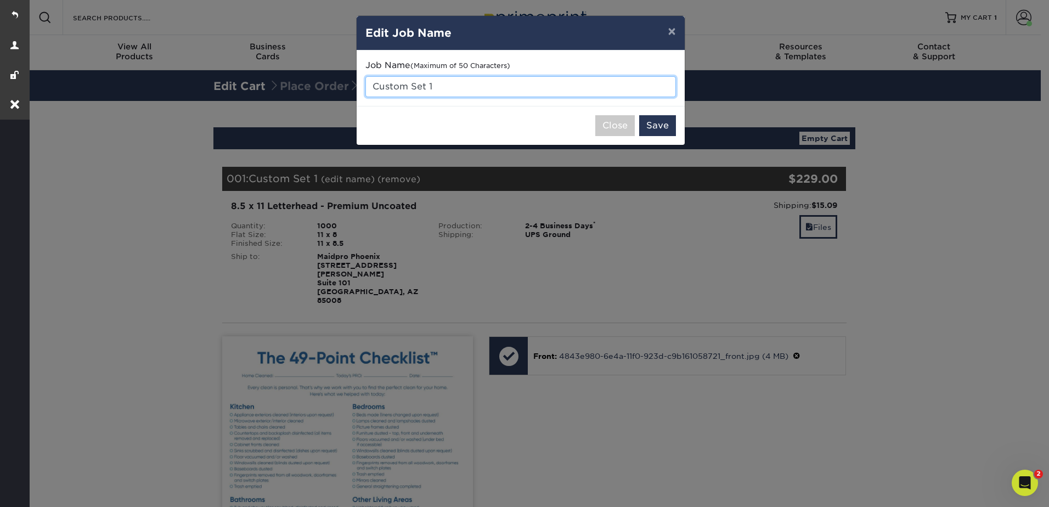
drag, startPoint x: 448, startPoint y: 86, endPoint x: 365, endPoint y: 90, distance: 83.0
click at [365, 90] on input "Custom Set 1" at bounding box center [520, 86] width 311 height 21
type input "Manual Add for shipping not working with Template"
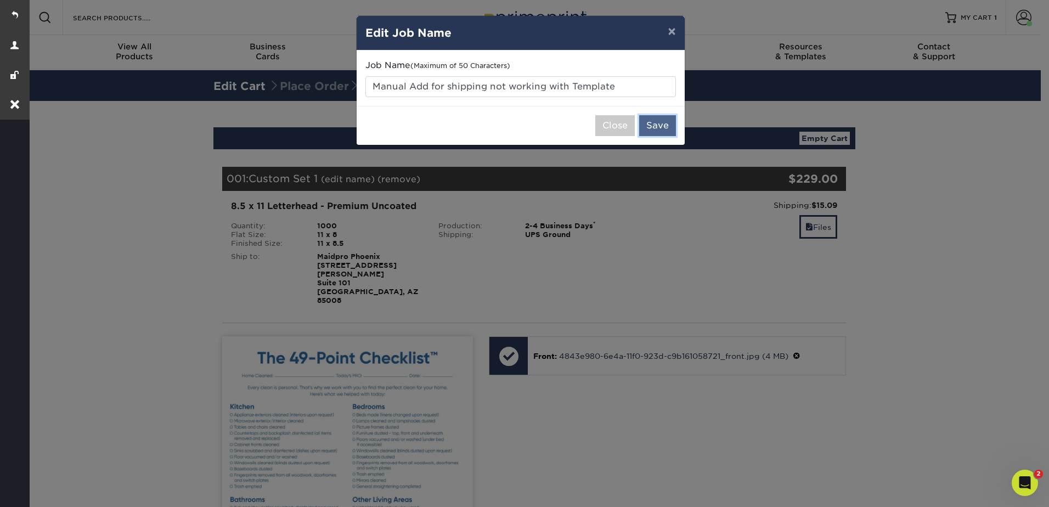
click at [659, 122] on button "Save" at bounding box center [657, 125] width 37 height 21
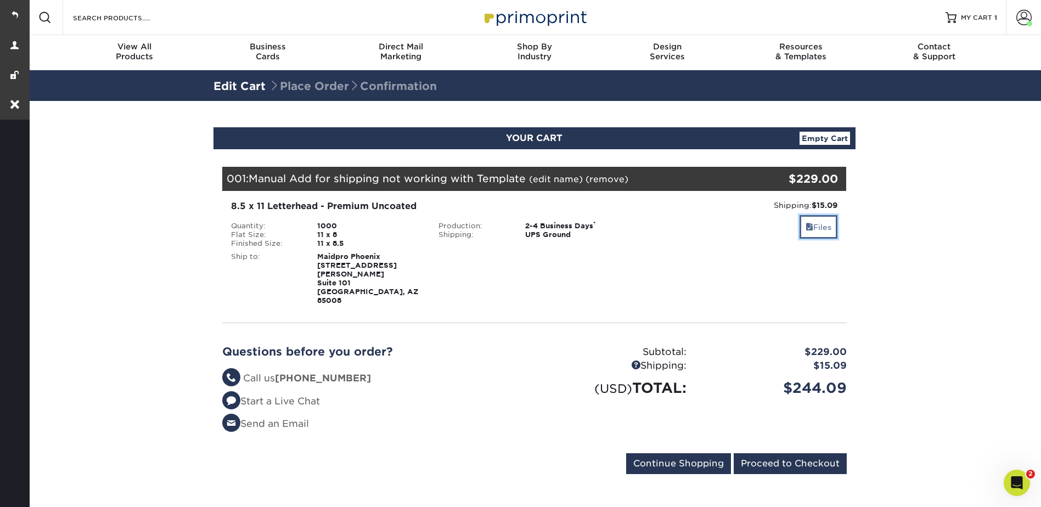
click at [803, 224] on link "Files" at bounding box center [819, 227] width 38 height 24
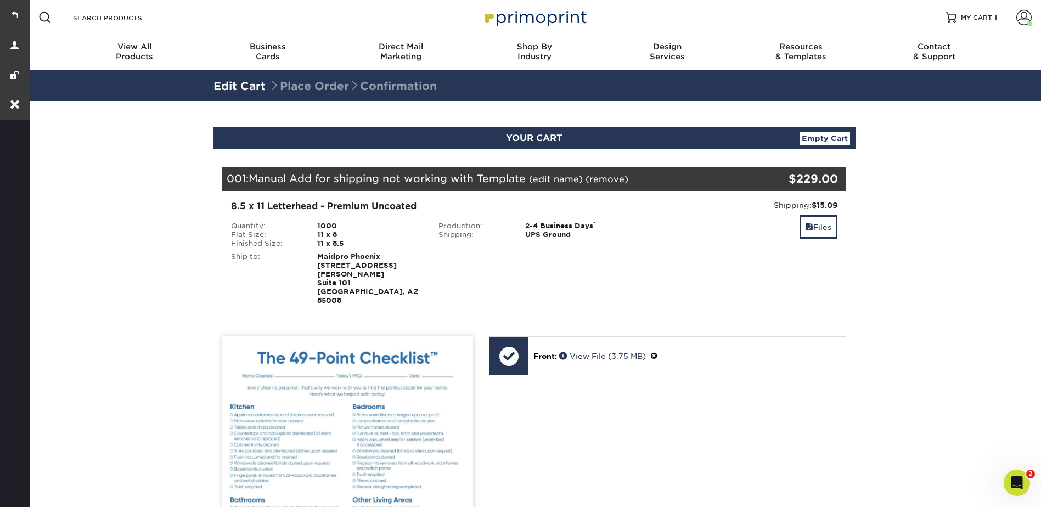
click at [615, 278] on div "Blind Ship:" at bounding box center [534, 276] width 208 height 57
click at [1030, 20] on span at bounding box center [1023, 17] width 15 height 15
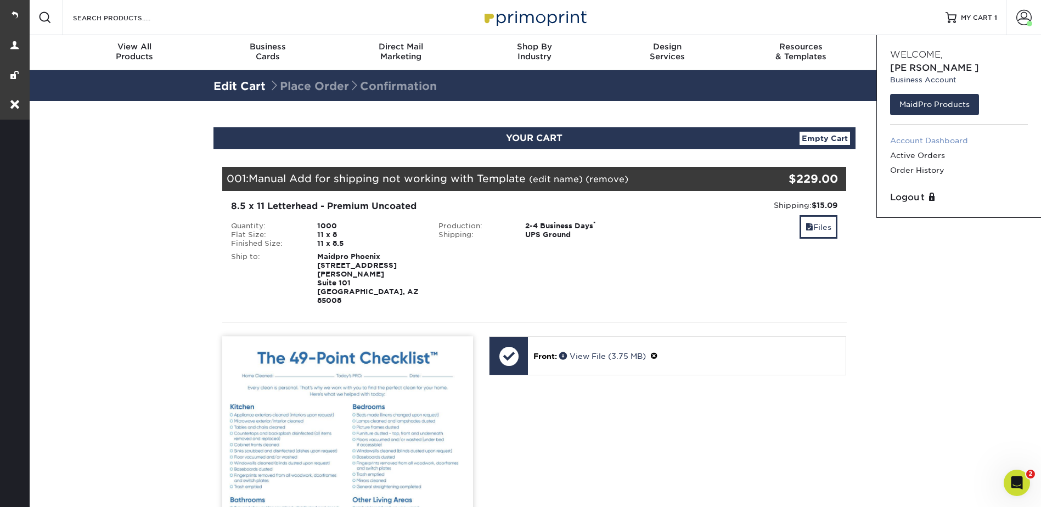
click at [937, 133] on link "Account Dashboard" at bounding box center [959, 140] width 138 height 15
